Goal: Check status: Check status

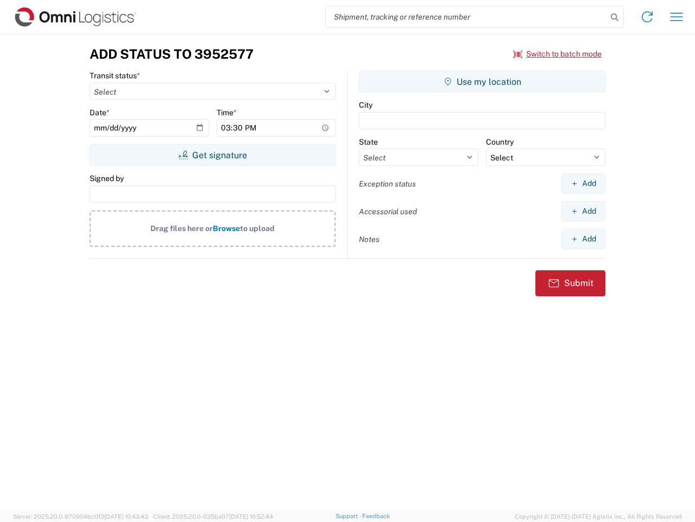
click at [467, 17] on input "search" at bounding box center [466, 17] width 281 height 21
click at [615, 17] on icon at bounding box center [614, 17] width 15 height 15
click at [648, 17] on icon at bounding box center [647, 16] width 17 height 17
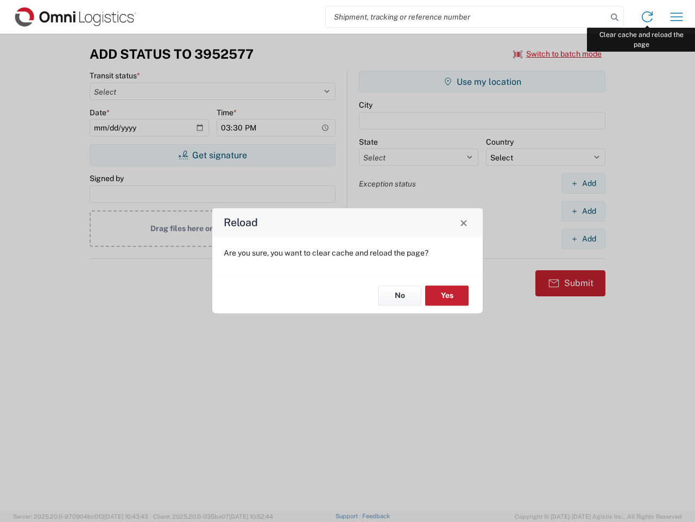
click at [677, 17] on div "Reload Are you sure, you want to clear cache and reload the page? No Yes" at bounding box center [347, 261] width 695 height 522
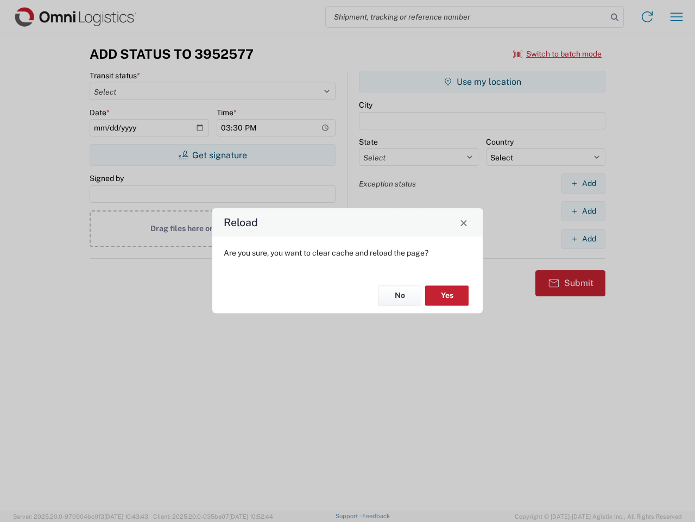
click at [558, 54] on div "Reload Are you sure, you want to clear cache and reload the page? No Yes" at bounding box center [347, 261] width 695 height 522
click at [212, 155] on div "Reload Are you sure, you want to clear cache and reload the page? No Yes" at bounding box center [347, 261] width 695 height 522
click at [482, 81] on div "Reload Are you sure, you want to clear cache and reload the page? No Yes" at bounding box center [347, 261] width 695 height 522
click at [583, 183] on div "Reload Are you sure, you want to clear cache and reload the page? No Yes" at bounding box center [347, 261] width 695 height 522
click at [583, 211] on div "Reload Are you sure, you want to clear cache and reload the page? No Yes" at bounding box center [347, 261] width 695 height 522
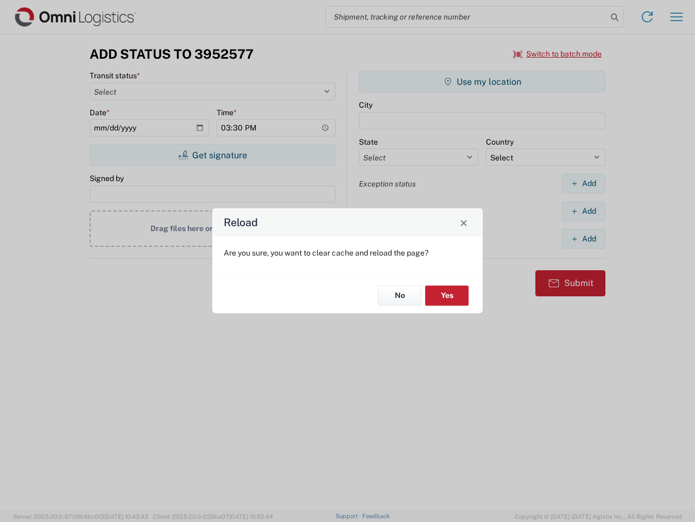
click at [583, 239] on div "Reload Are you sure, you want to clear cache and reload the page? No Yes" at bounding box center [347, 261] width 695 height 522
